Goal: Navigation & Orientation: Find specific page/section

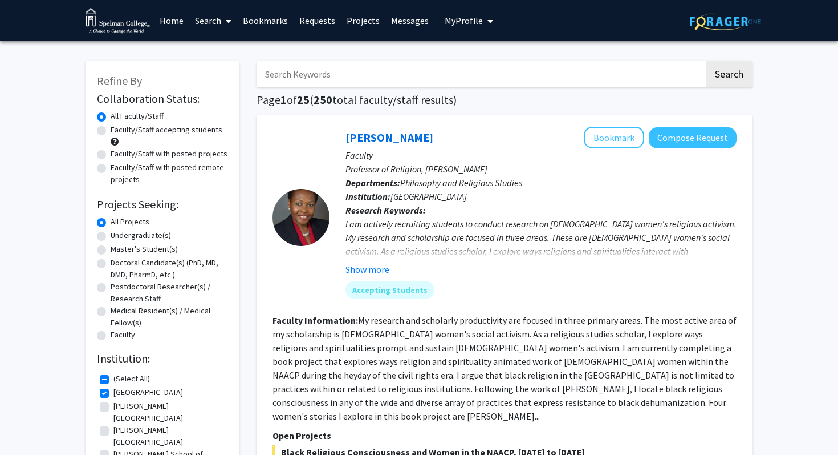
click at [329, 72] on input "Search Keywords" at bounding box center [481, 74] width 448 height 26
type input "pe"
click at [259, 23] on link "Bookmarks" at bounding box center [265, 21] width 56 height 40
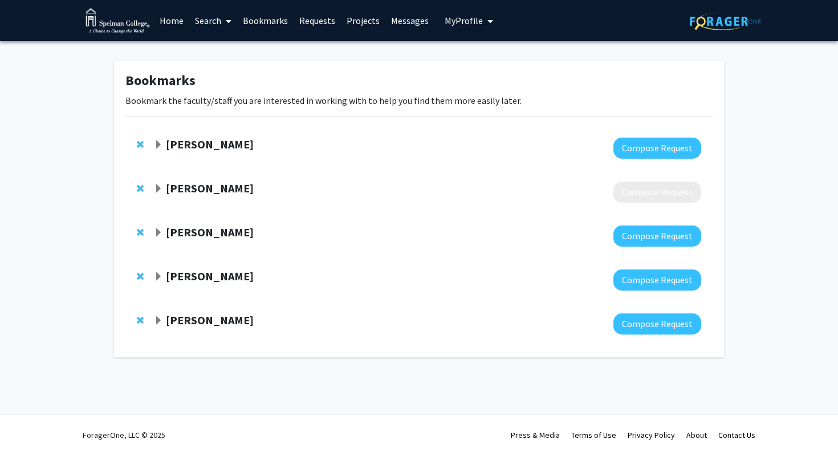
click at [198, 318] on strong "[PERSON_NAME]" at bounding box center [210, 320] width 88 height 14
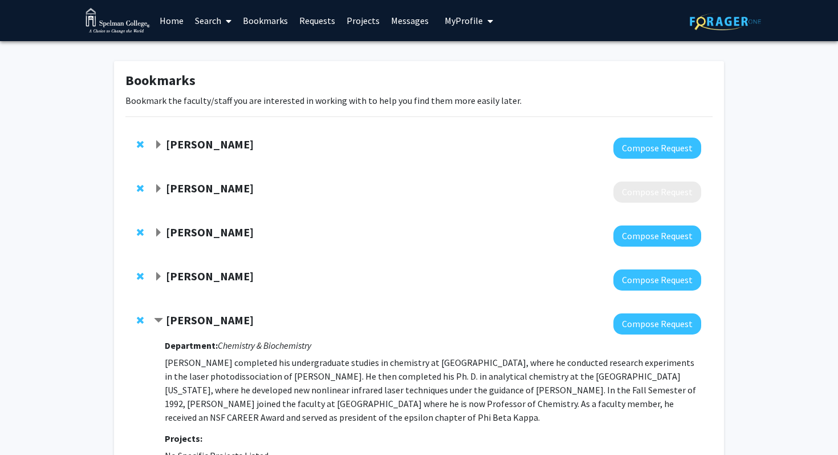
scroll to position [111, 0]
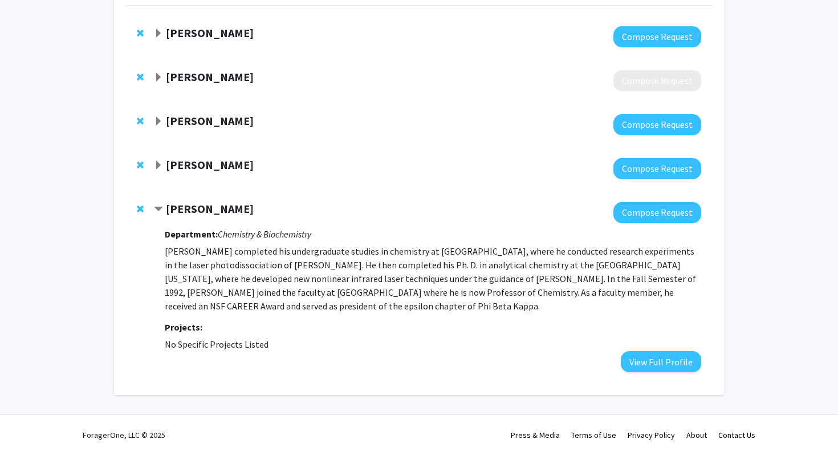
click at [184, 217] on div at bounding box center [428, 212] width 548 height 21
click at [184, 211] on strong "[PERSON_NAME]" at bounding box center [210, 208] width 88 height 14
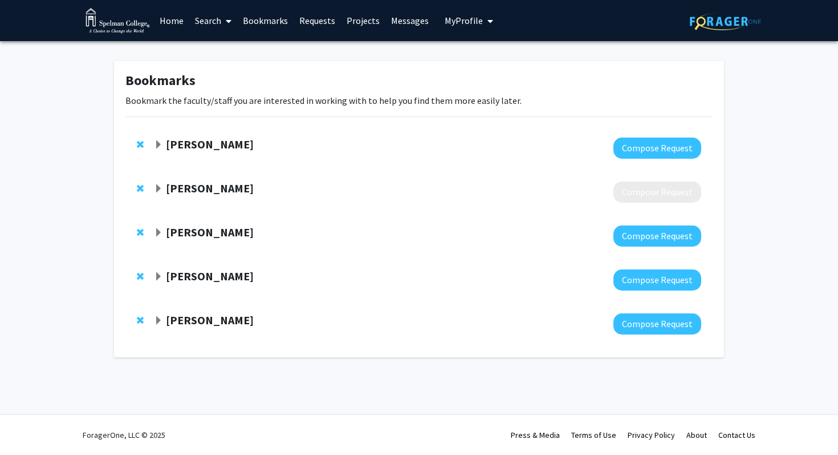
click at [184, 324] on strong "[PERSON_NAME]" at bounding box center [210, 320] width 88 height 14
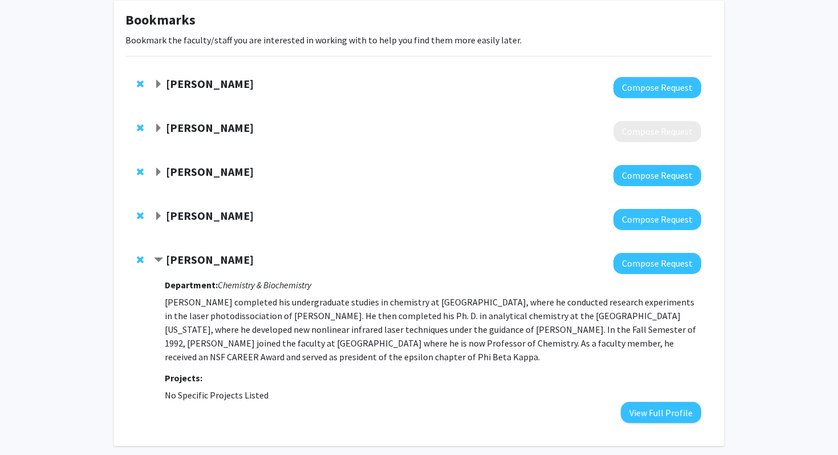
scroll to position [111, 0]
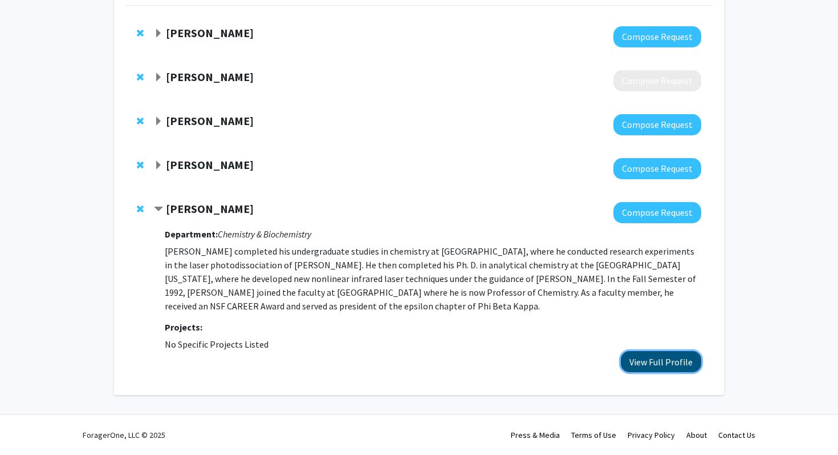
click at [650, 357] on button "View Full Profile" at bounding box center [661, 361] width 80 height 21
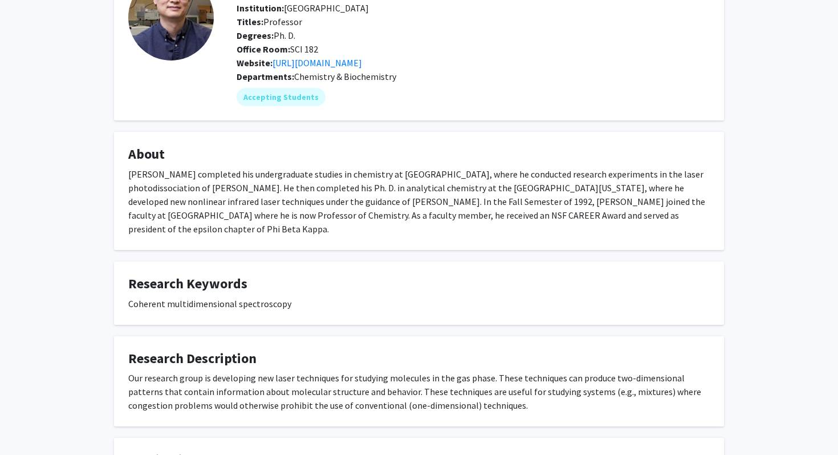
scroll to position [91, 0]
